Goal: Transaction & Acquisition: Obtain resource

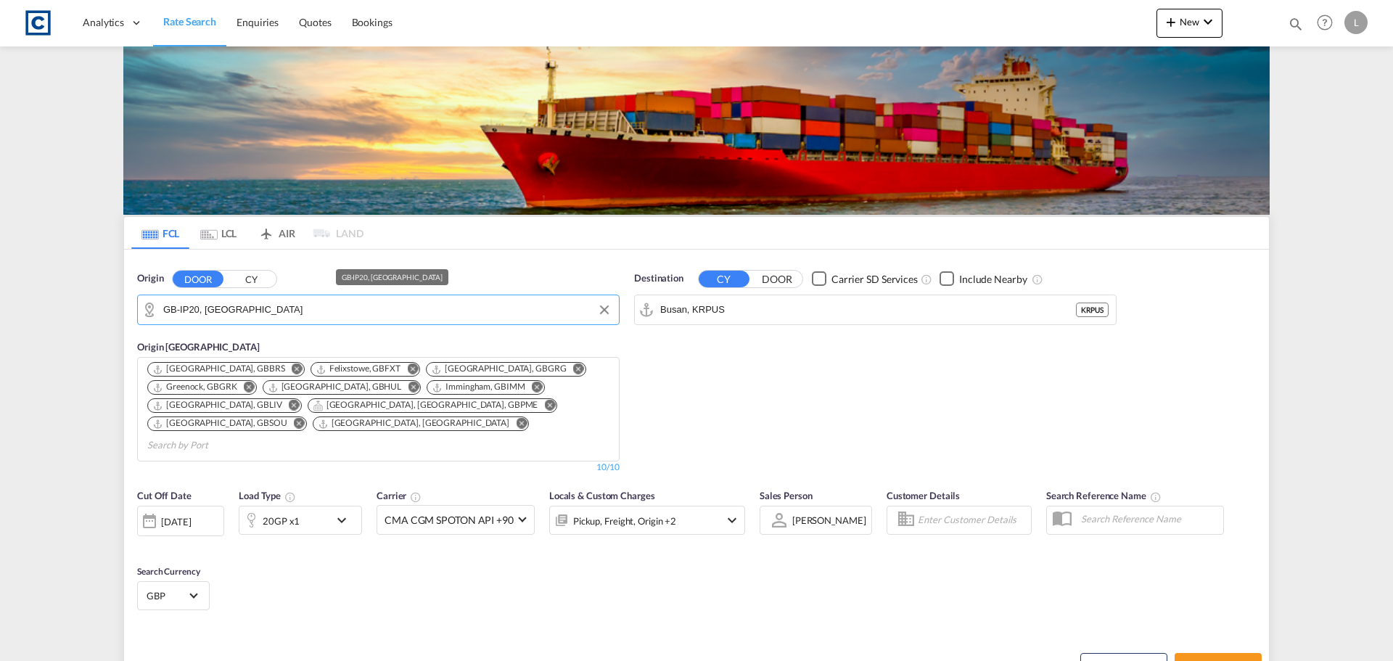
click at [210, 311] on input "GB-IP20, [GEOGRAPHIC_DATA]" at bounding box center [387, 310] width 448 height 22
type input "m"
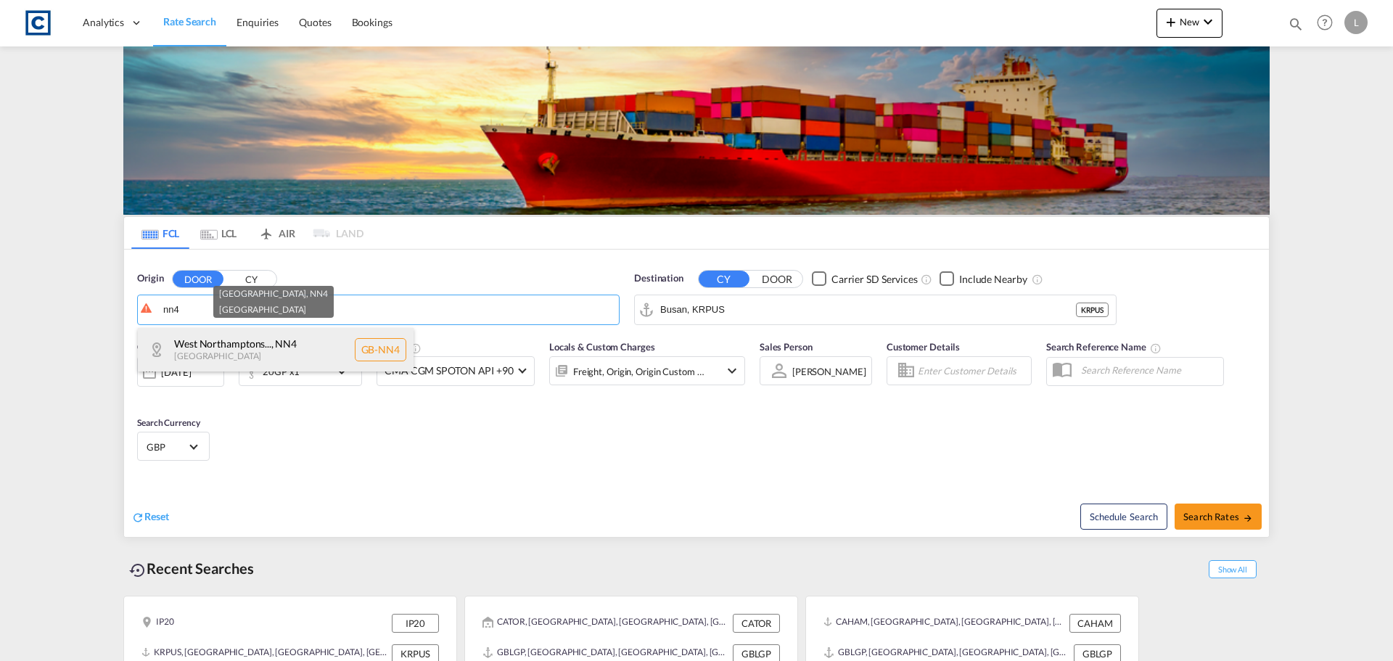
click at [225, 349] on div "West Northamptons... , NN4 [GEOGRAPHIC_DATA] [GEOGRAPHIC_DATA]-NN4" at bounding box center [276, 350] width 276 height 44
type input "GB-NN4, [GEOGRAPHIC_DATA]"
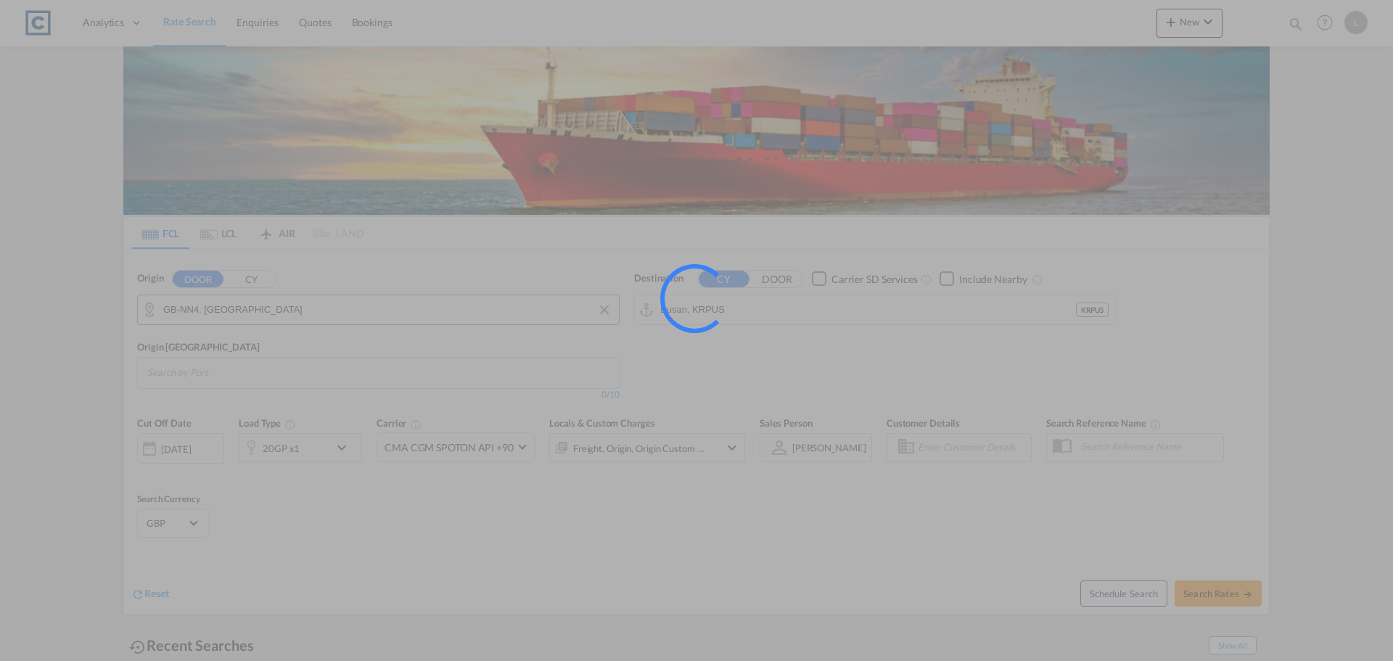
click at [739, 310] on input "Busan, KRPUS" at bounding box center [868, 310] width 416 height 22
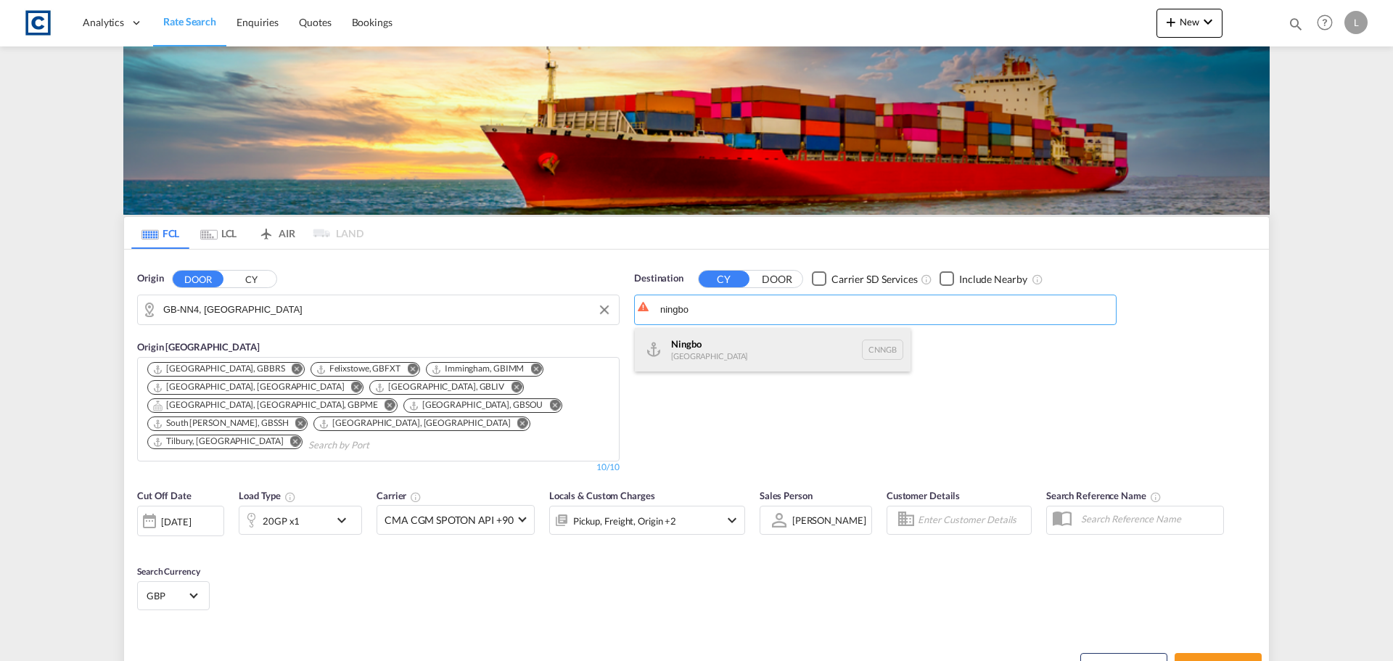
click at [744, 355] on div "Ningbo [GEOGRAPHIC_DATA] CNNGB" at bounding box center [773, 350] width 276 height 44
type input "Ningbo, CNNGB"
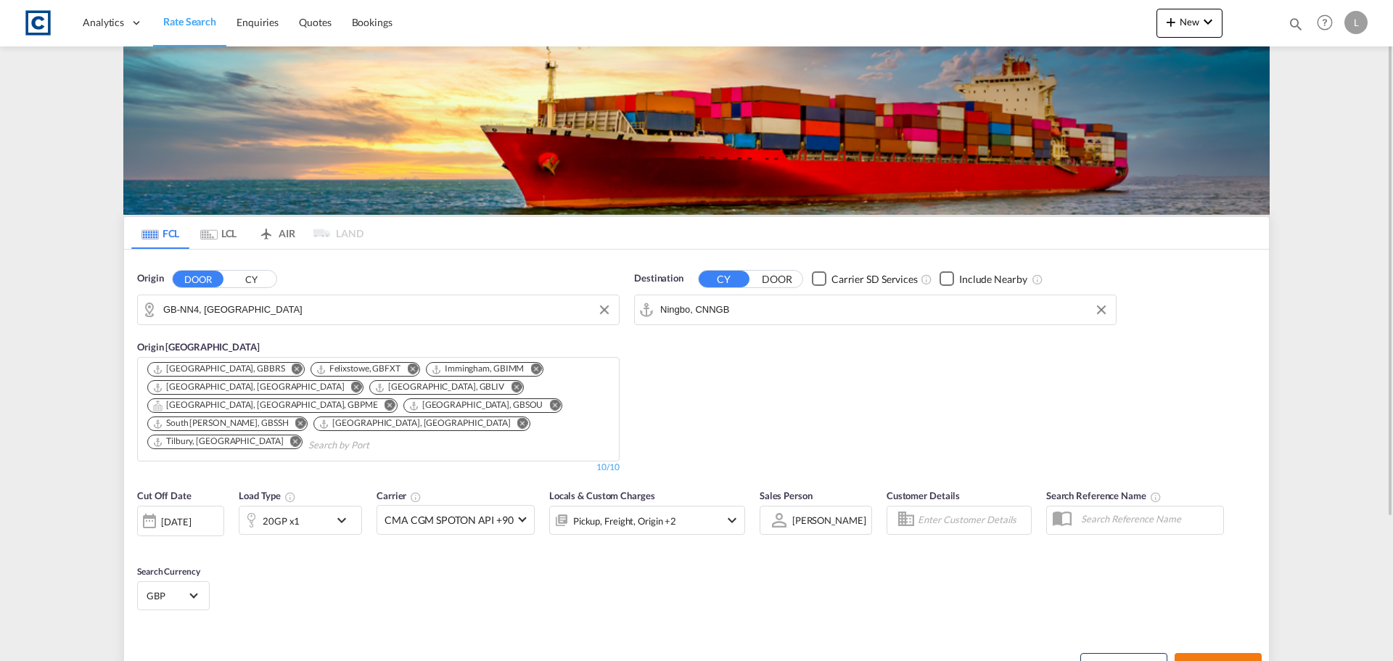
click at [1231, 660] on span "Search Rates" at bounding box center [1218, 666] width 70 height 12
type input "NN4 to CNNGB / [DATE]"
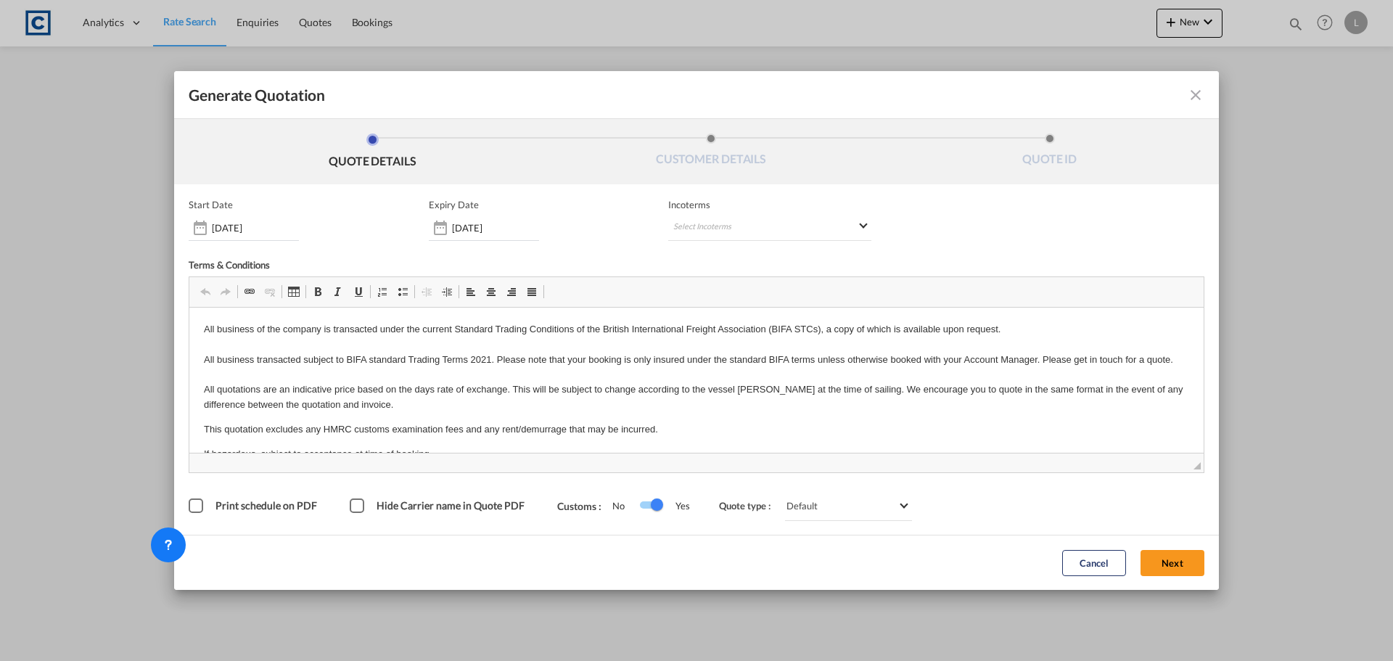
click at [1181, 477] on div "Start Date [DATE] Expiry Date [DATE] Incoterms Select Incoterms FOB - export Fr…" at bounding box center [697, 359] width 1016 height 321
click at [1185, 563] on button "Next" at bounding box center [1173, 563] width 64 height 26
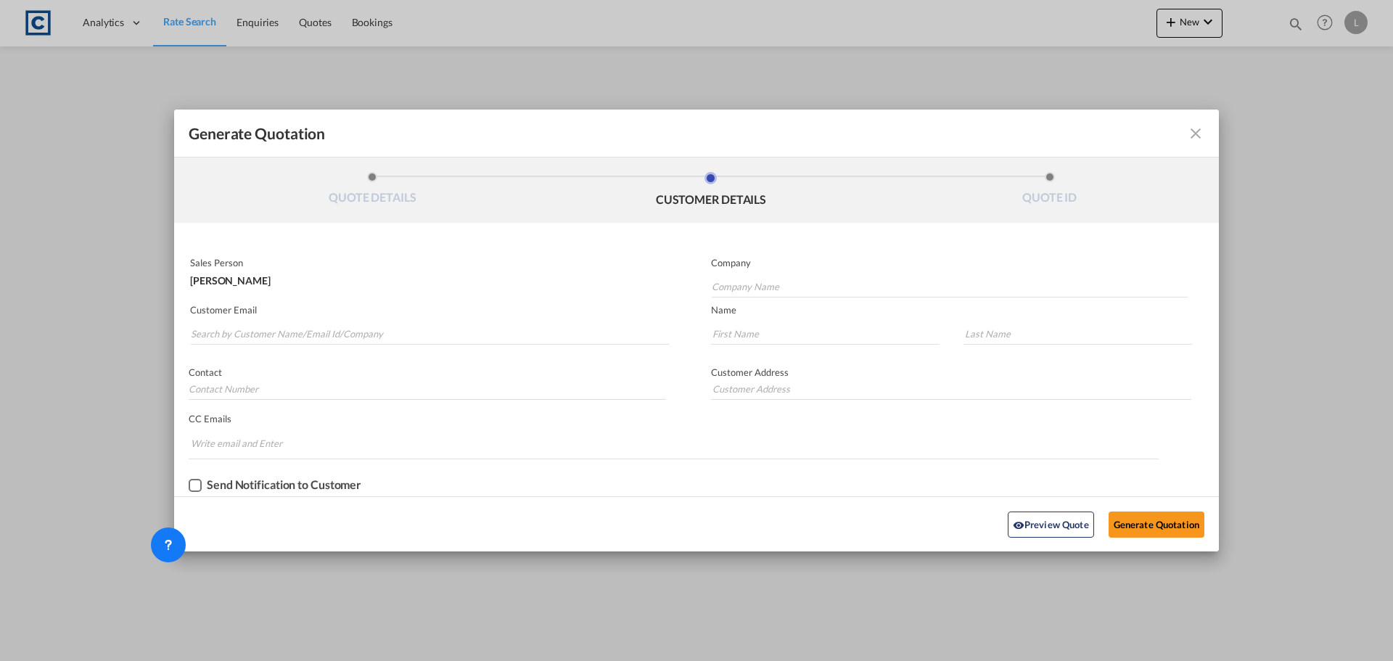
click at [449, 321] on md-autocomplete-wrap "Generate QuotationQUOTE ..." at bounding box center [429, 330] width 479 height 29
click at [454, 334] on input "Search by Customer Name/Email Id/Company" at bounding box center [430, 334] width 478 height 22
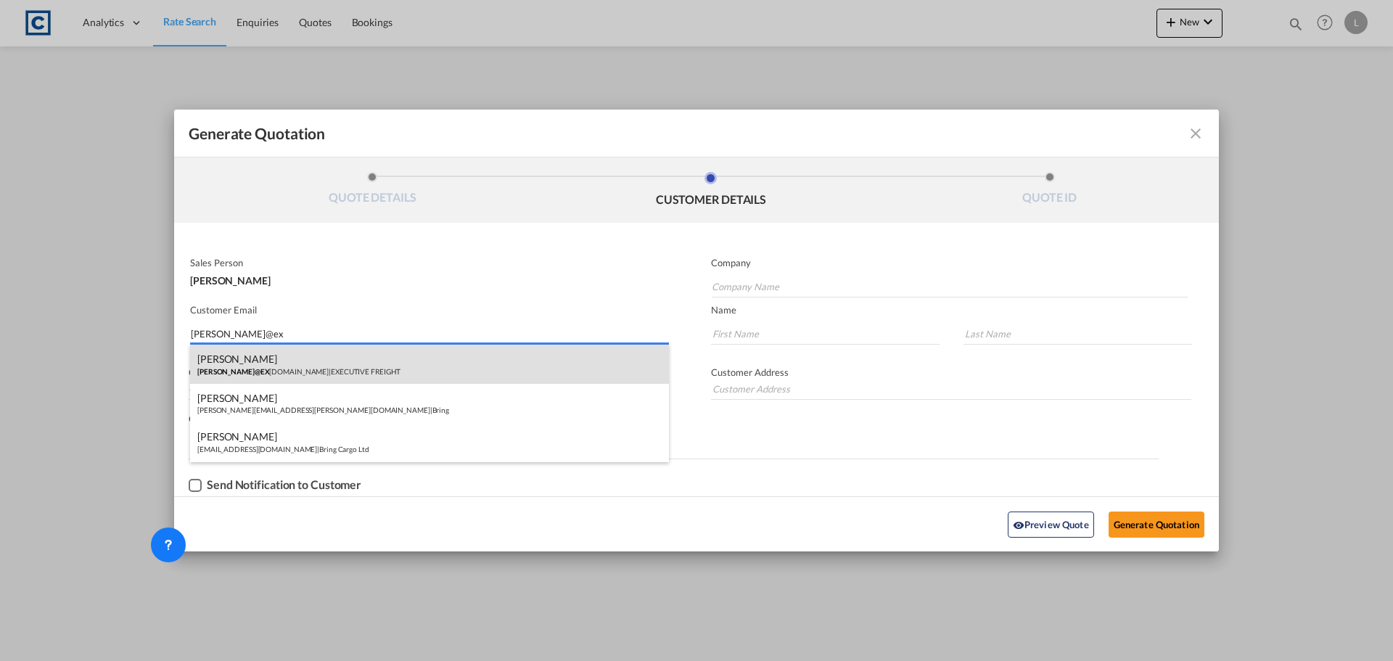
type input "[PERSON_NAME]@ex"
click at [430, 380] on div "[PERSON_NAME] [PERSON_NAME]@EX [DOMAIN_NAME] | EXECUTIVE FREIGHT" at bounding box center [429, 364] width 479 height 39
type input "EXECUTIVE FREIGHT"
type input "[PERSON_NAME][EMAIL_ADDRESS][DOMAIN_NAME]"
type input "[PERSON_NAME]"
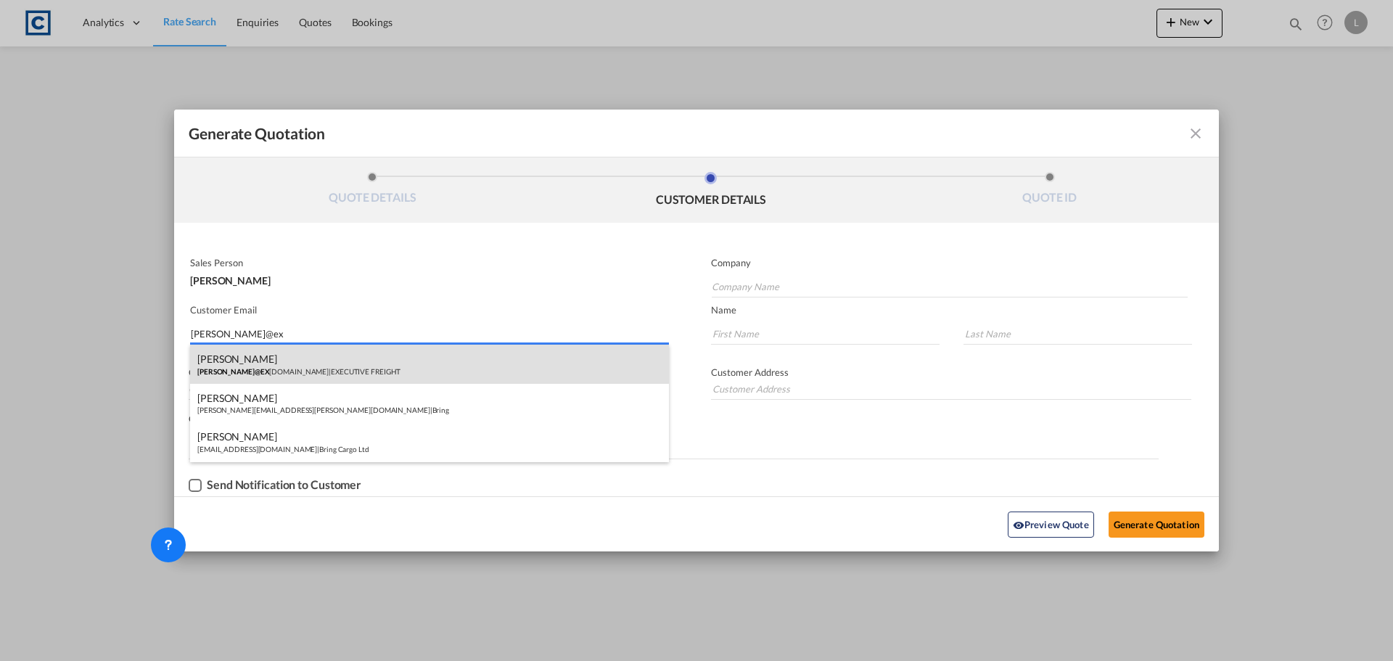
type input "RICH"
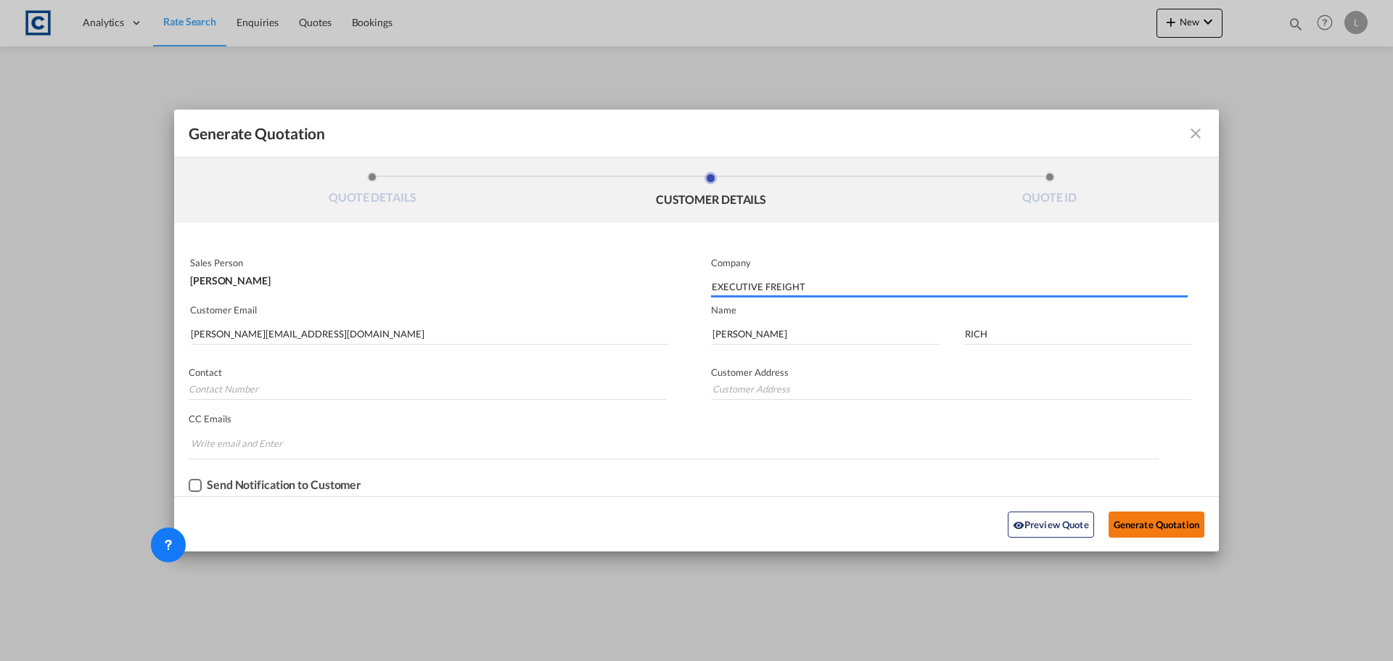
click at [1163, 521] on button "Generate Quotation" at bounding box center [1157, 525] width 96 height 26
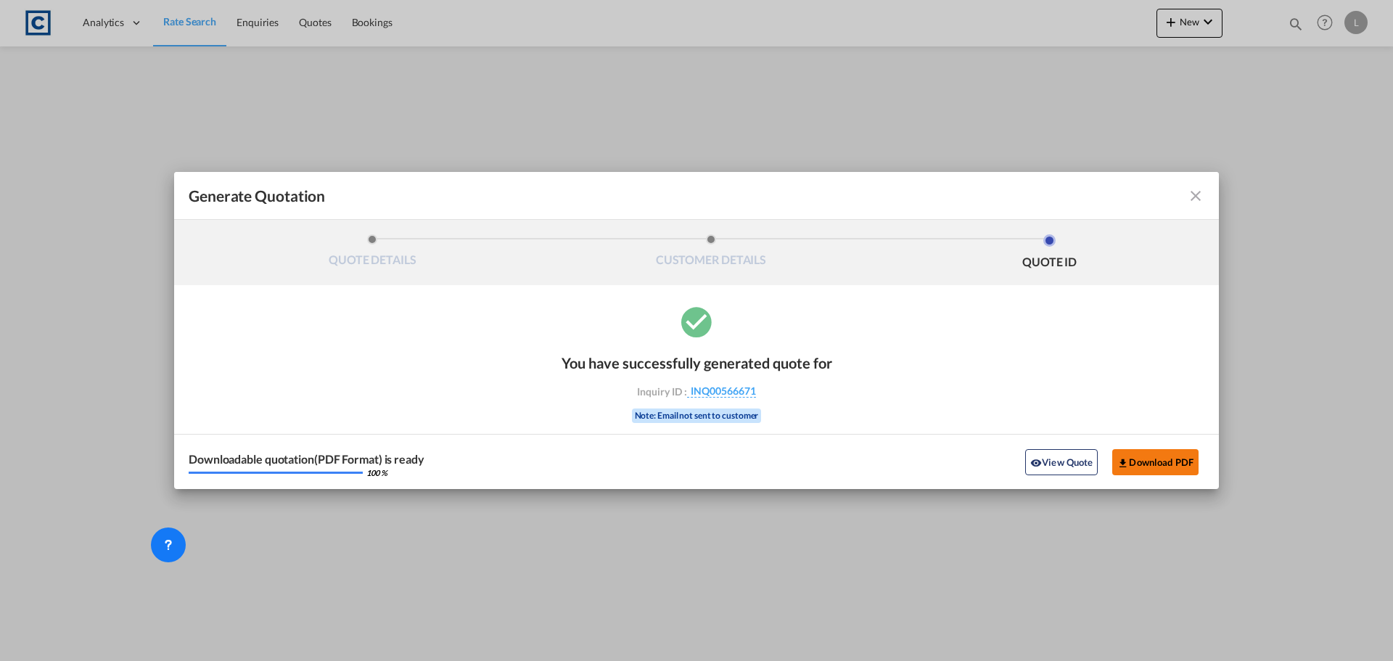
click at [1165, 468] on button "Download PDF" at bounding box center [1155, 462] width 86 height 26
click at [1194, 201] on md-icon "icon-close fg-AAA8AD cursor m-0" at bounding box center [1195, 195] width 17 height 17
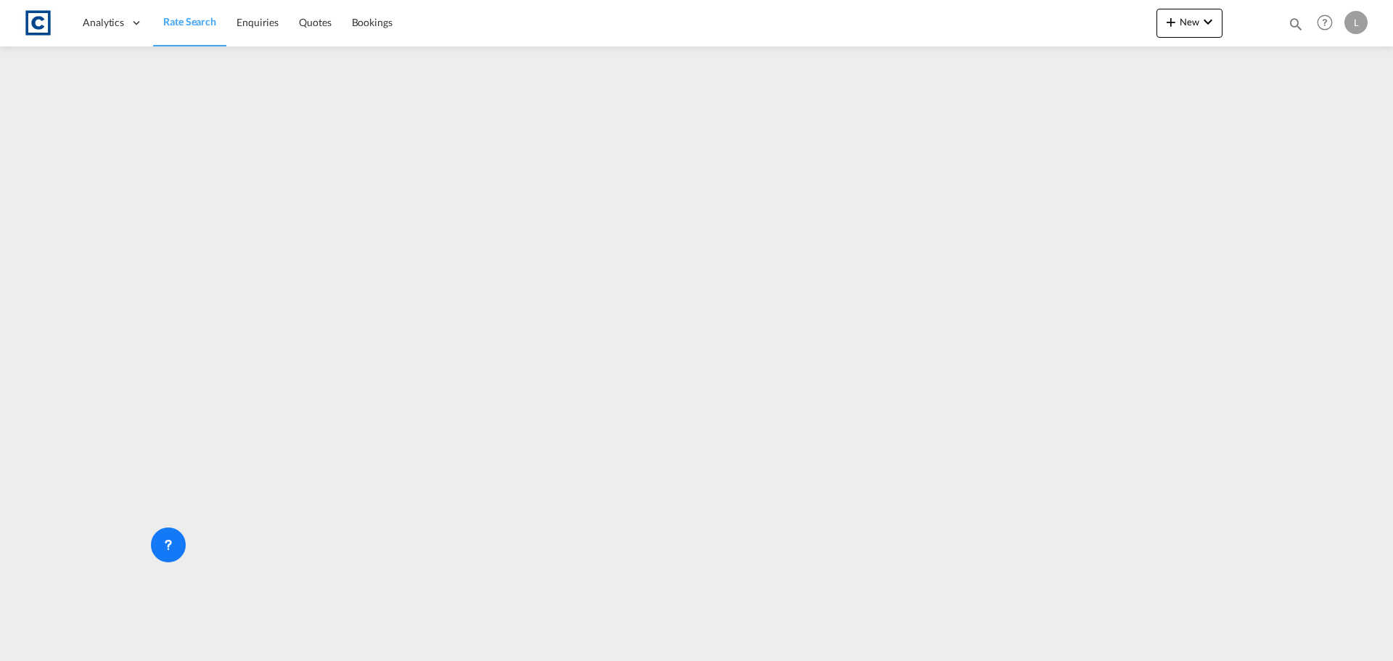
click at [1194, 201] on div "Generate Quotation QUOTE DETAILS CUSTOMER DETAILS QUOTE ID Start Date Expiry Da…" at bounding box center [696, 330] width 1393 height 661
